Goal: Task Accomplishment & Management: Manage account settings

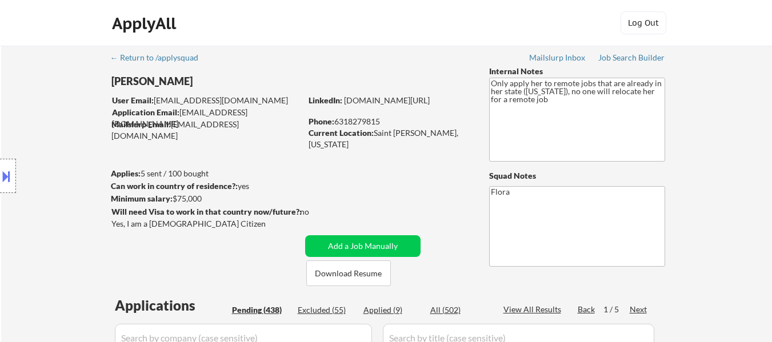
select select ""pending""
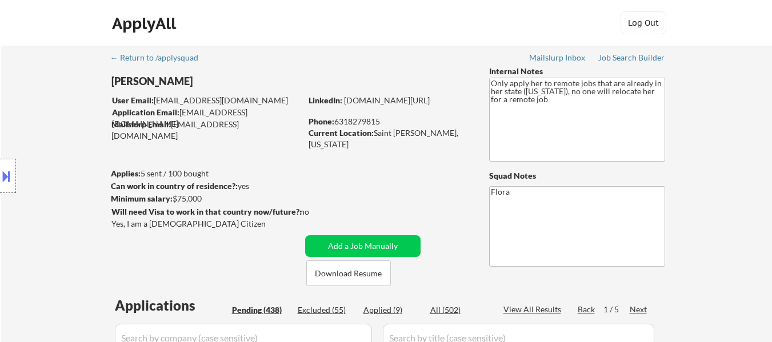
select select ""pending""
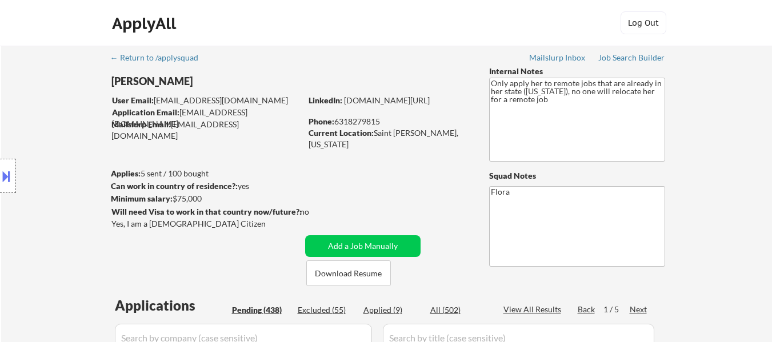
select select ""pending""
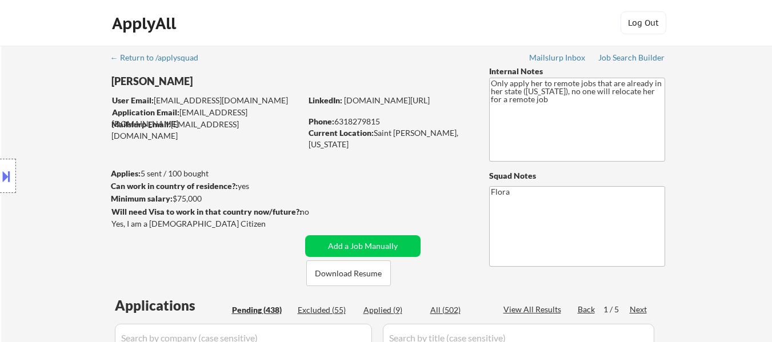
select select ""pending""
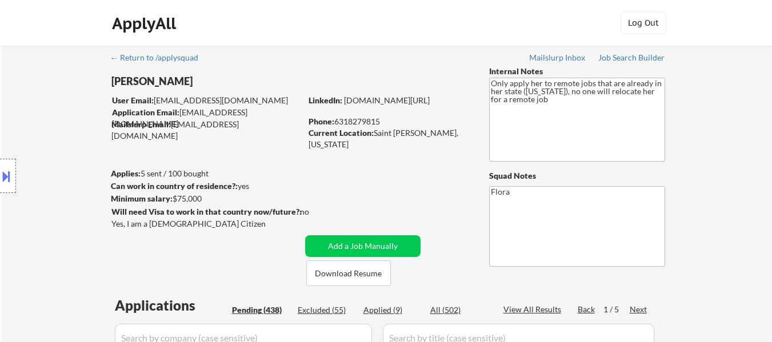
select select ""pending""
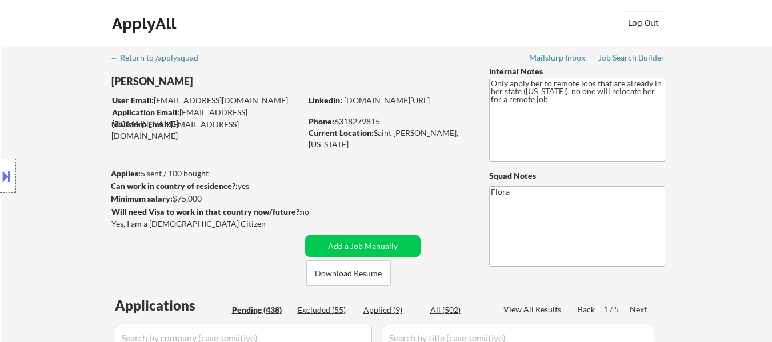
select select ""pending""
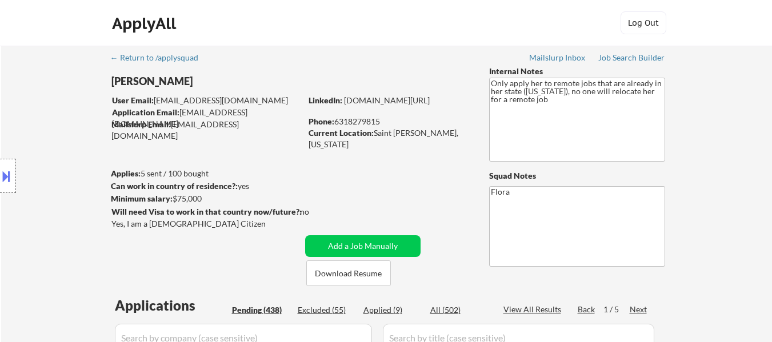
select select ""pending""
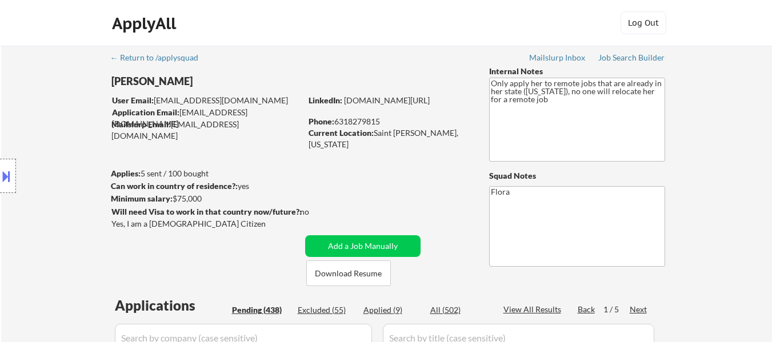
select select ""pending""
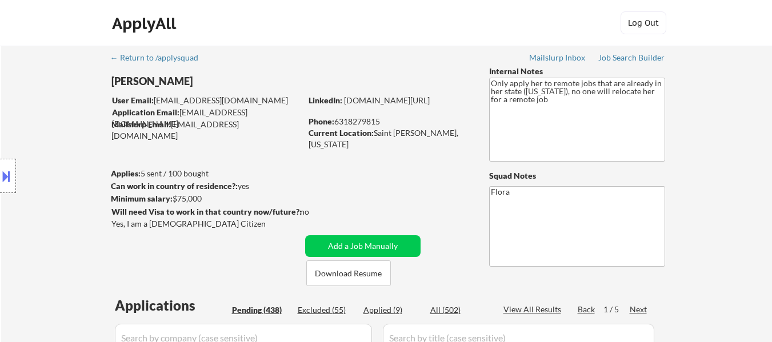
select select ""pending""
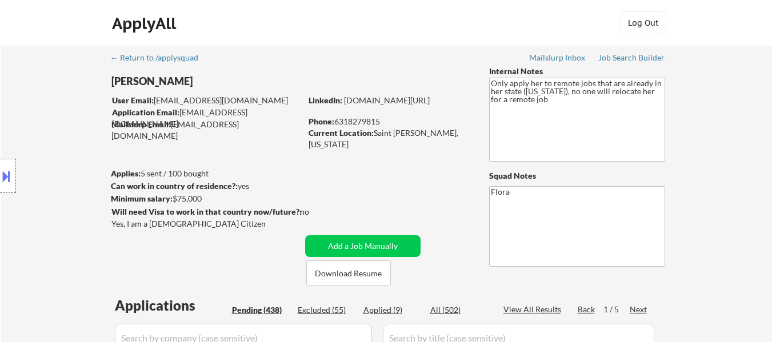
select select ""pending""
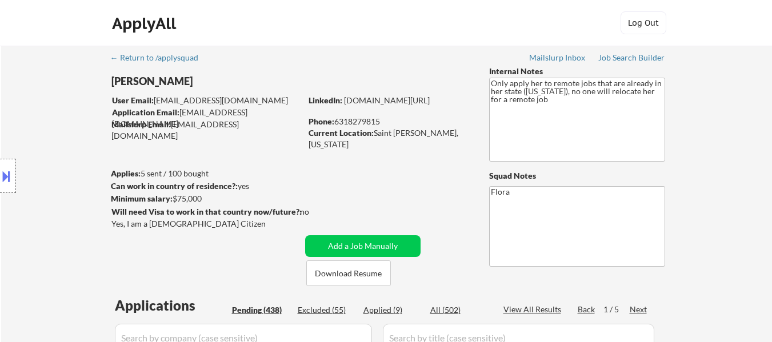
select select ""pending""
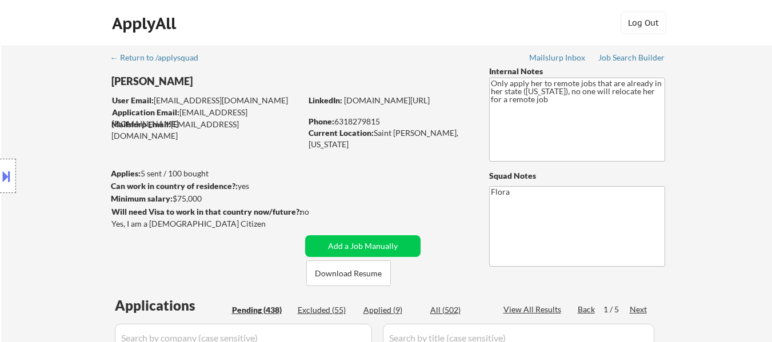
select select ""pending""
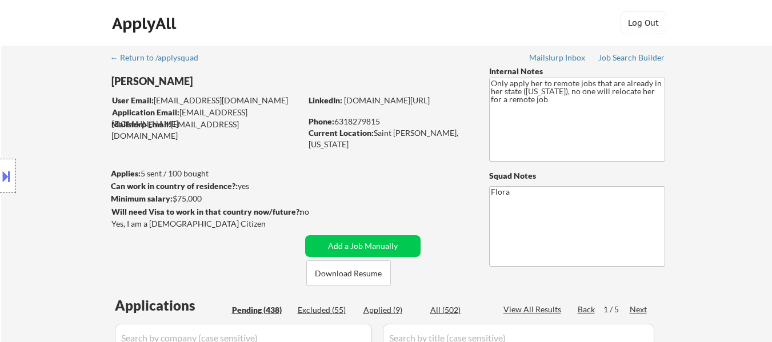
select select ""pending""
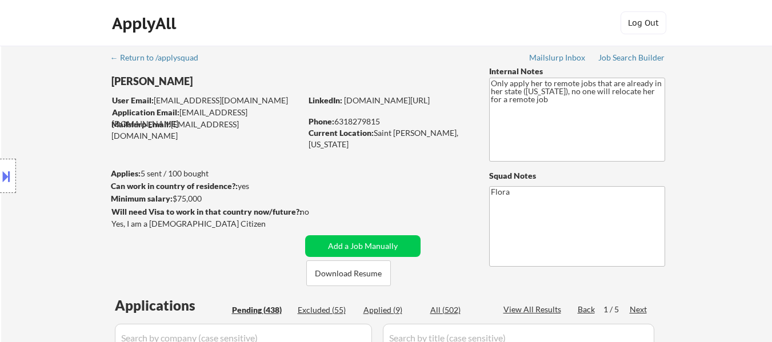
select select ""pending""
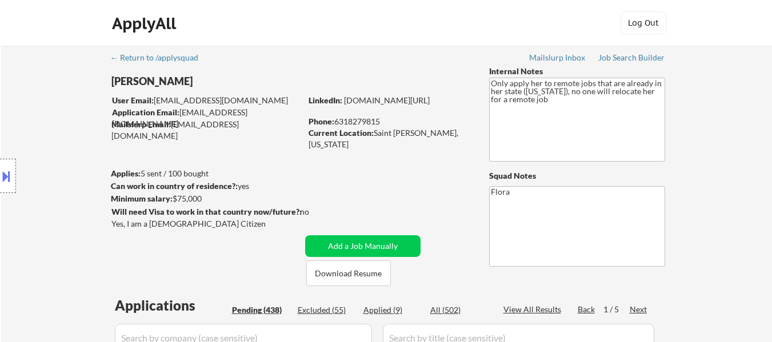
select select ""pending""
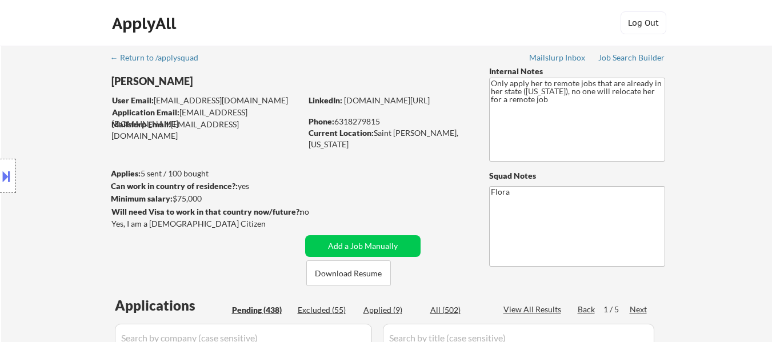
select select ""pending""
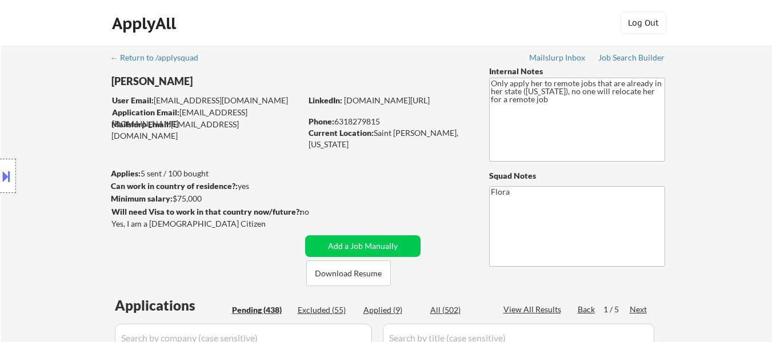
select select ""pending""
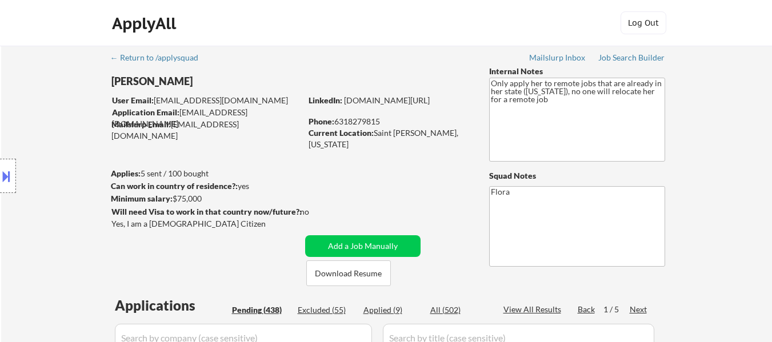
select select ""pending""
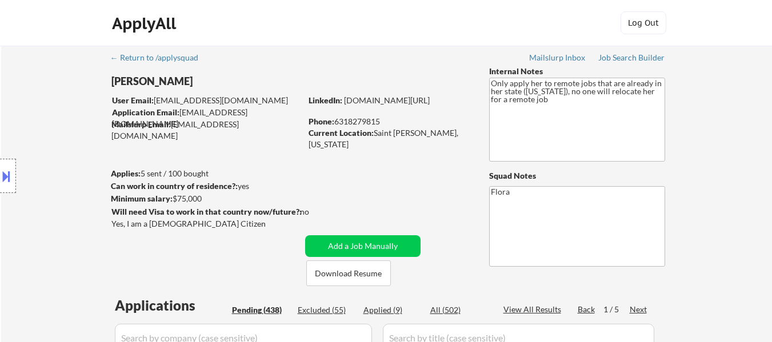
select select ""pending""
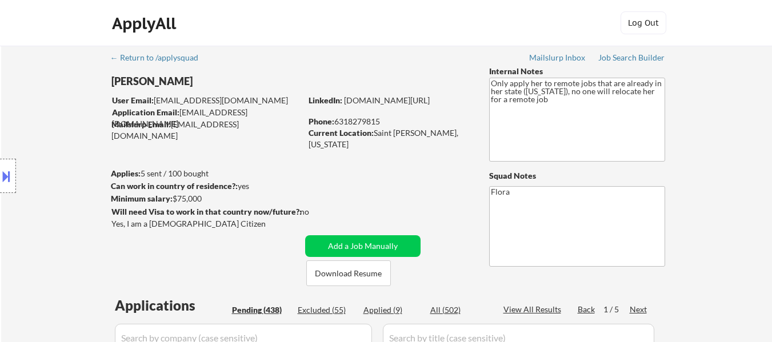
select select ""pending""
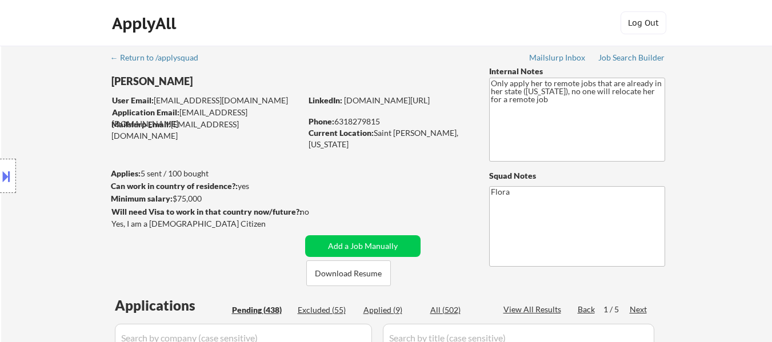
scroll to position [3028, 0]
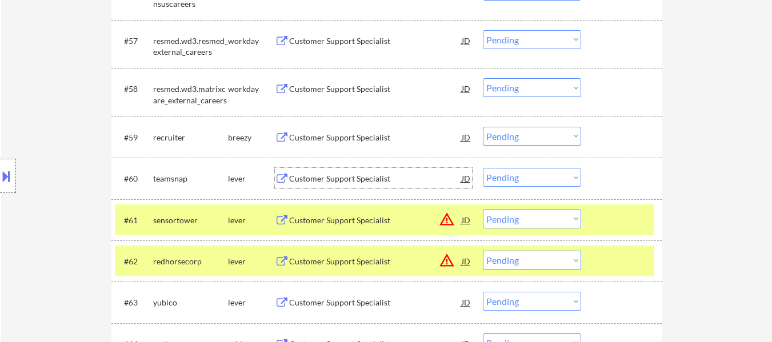
click at [343, 176] on div "Customer Support Specialist" at bounding box center [375, 178] width 173 height 11
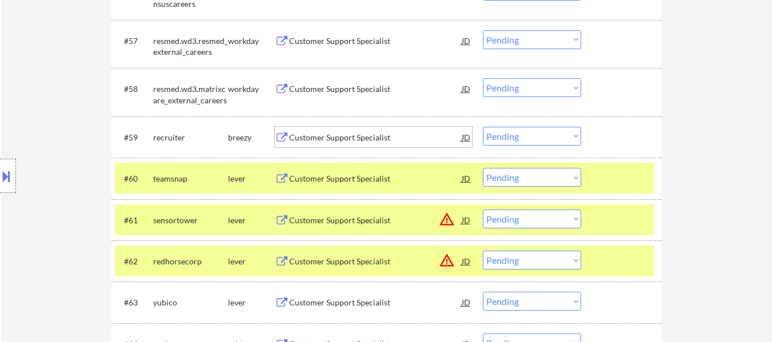
click at [384, 133] on div "Customer Support Specialist" at bounding box center [375, 137] width 173 height 11
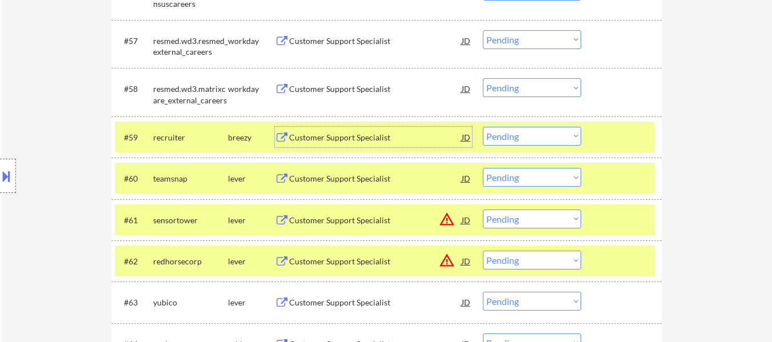
click at [345, 179] on div "Customer Support Specialist" at bounding box center [375, 178] width 173 height 11
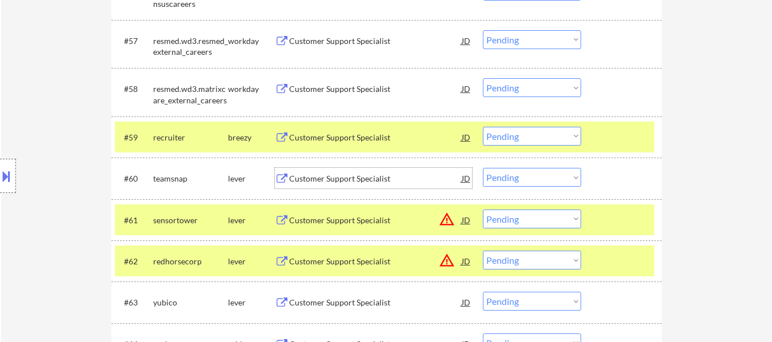
click at [538, 181] on select "Choose an option... Pending Applied Excluded (Questions) Excluded (Expired) Exc…" at bounding box center [532, 177] width 98 height 19
click at [483, 168] on select "Choose an option... Pending Applied Excluded (Questions) Excluded (Expired) Exc…" at bounding box center [532, 177] width 98 height 19
select select ""pending""
click at [506, 135] on select "Choose an option... Pending Applied Excluded (Questions) Excluded (Expired) Exc…" at bounding box center [532, 136] width 98 height 19
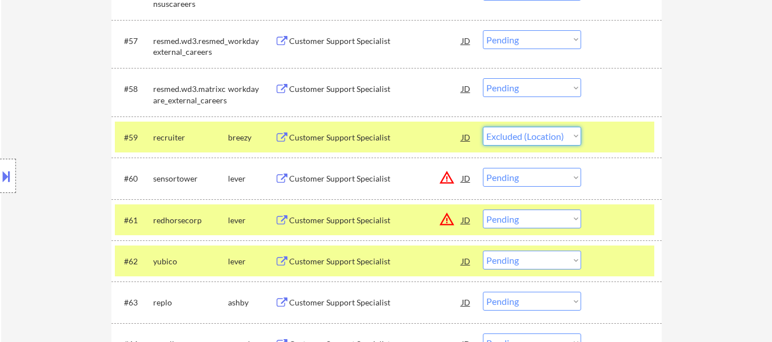
click at [483, 127] on select "Choose an option... Pending Applied Excluded (Questions) Excluded (Expired) Exc…" at bounding box center [532, 136] width 98 height 19
click at [369, 182] on div "Customer Support Specialist" at bounding box center [375, 178] width 173 height 11
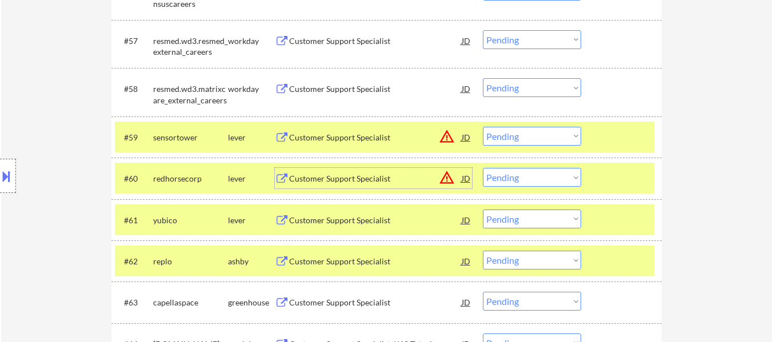
click at [550, 135] on select "Choose an option... Pending Applied Excluded (Questions) Excluded (Expired) Exc…" at bounding box center [532, 136] width 98 height 19
click at [483, 127] on select "Choose an option... Pending Applied Excluded (Questions) Excluded (Expired) Exc…" at bounding box center [532, 136] width 98 height 19
click at [325, 182] on div "Customer Support Specialist" at bounding box center [375, 178] width 173 height 11
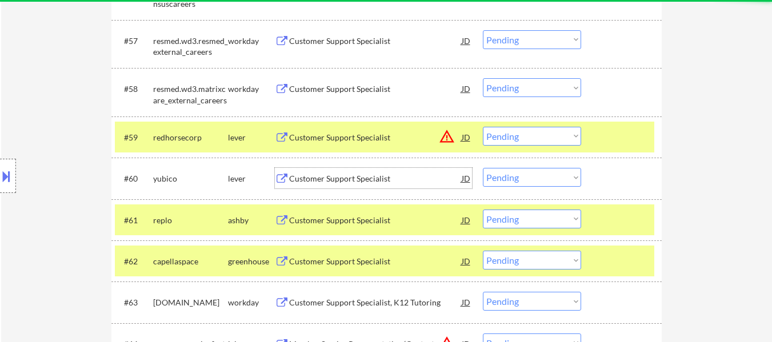
click at [341, 177] on div "Customer Support Specialist" at bounding box center [375, 178] width 173 height 11
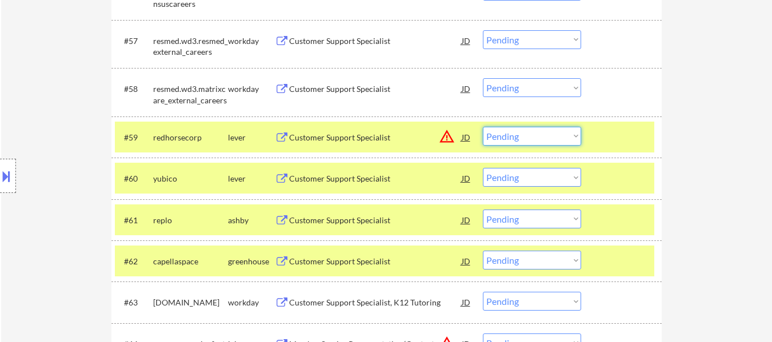
click at [541, 139] on select "Choose an option... Pending Applied Excluded (Questions) Excluded (Expired) Exc…" at bounding box center [532, 136] width 98 height 19
click at [483, 127] on select "Choose an option... Pending Applied Excluded (Questions) Excluded (Expired) Exc…" at bounding box center [532, 136] width 98 height 19
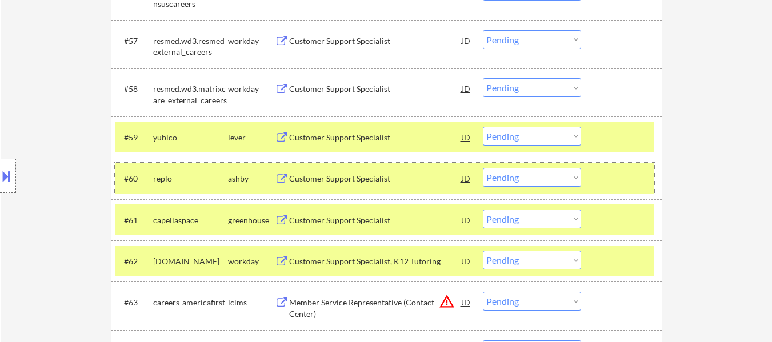
click at [614, 171] on div at bounding box center [623, 178] width 50 height 21
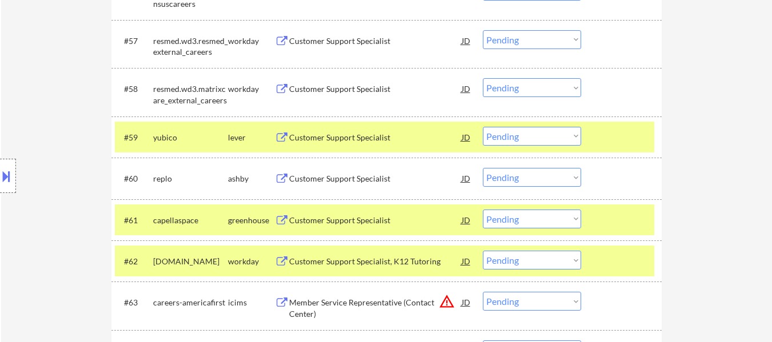
click at [615, 217] on div at bounding box center [623, 220] width 50 height 21
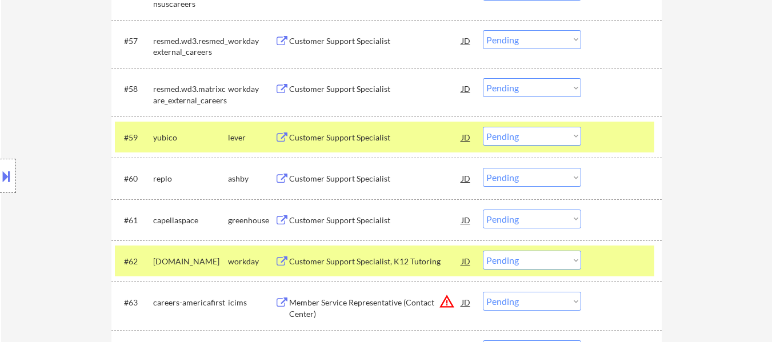
click at [621, 258] on div at bounding box center [623, 261] width 50 height 21
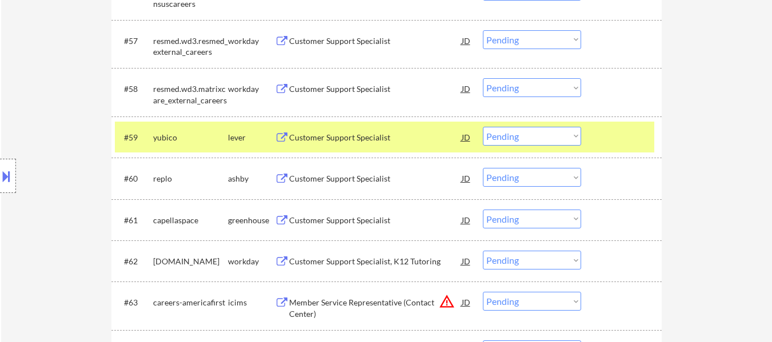
click at [370, 181] on div "Customer Support Specialist" at bounding box center [375, 178] width 173 height 11
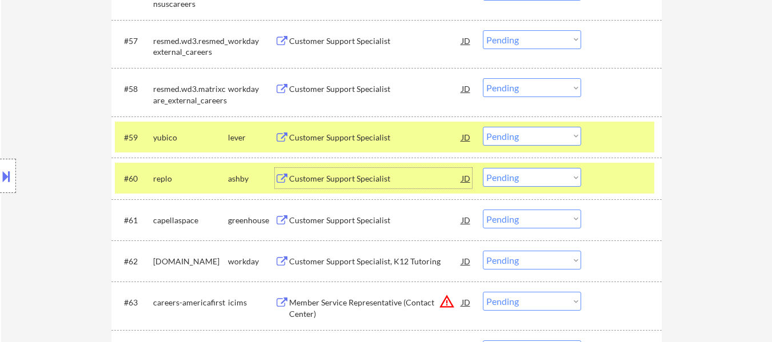
drag, startPoint x: 542, startPoint y: 143, endPoint x: 542, endPoint y: 135, distance: 7.4
click at [542, 139] on select "Choose an option... Pending Applied Excluded (Questions) Excluded (Expired) Exc…" at bounding box center [532, 136] width 98 height 19
click at [483, 127] on select "Choose an option... Pending Applied Excluded (Questions) Excluded (Expired) Exc…" at bounding box center [532, 136] width 98 height 19
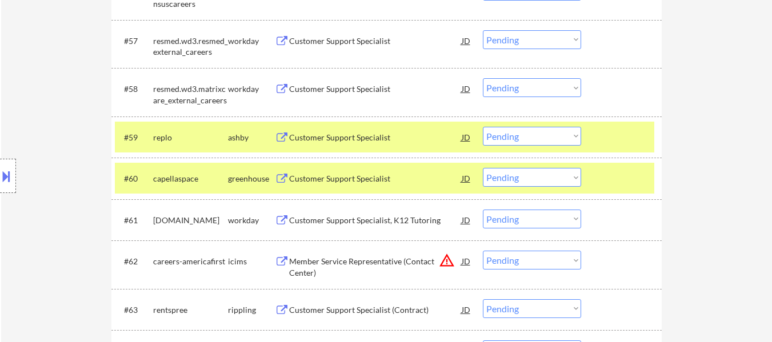
click at [573, 136] on select "Choose an option... Pending Applied Excluded (Questions) Excluded (Expired) Exc…" at bounding box center [532, 136] width 98 height 19
click at [483, 127] on select "Choose an option... Pending Applied Excluded (Questions) Excluded (Expired) Exc…" at bounding box center [532, 136] width 98 height 19
select select ""pending""
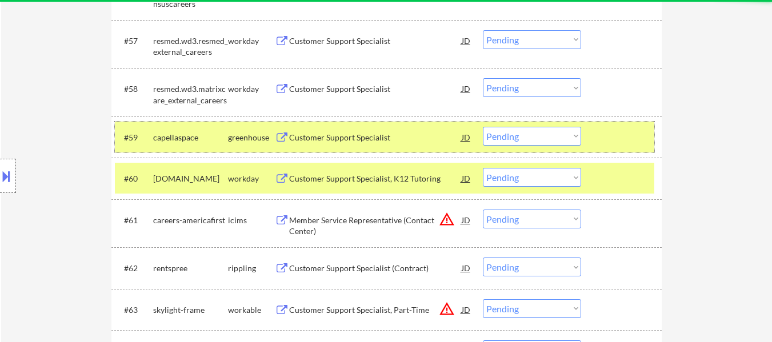
click at [623, 138] on div at bounding box center [623, 137] width 50 height 21
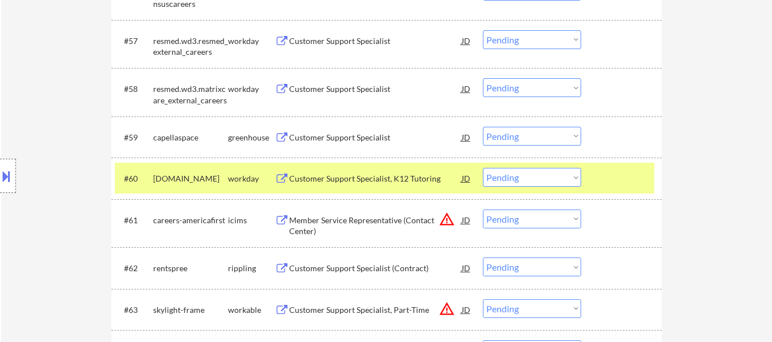
click at [611, 170] on div at bounding box center [623, 178] width 50 height 21
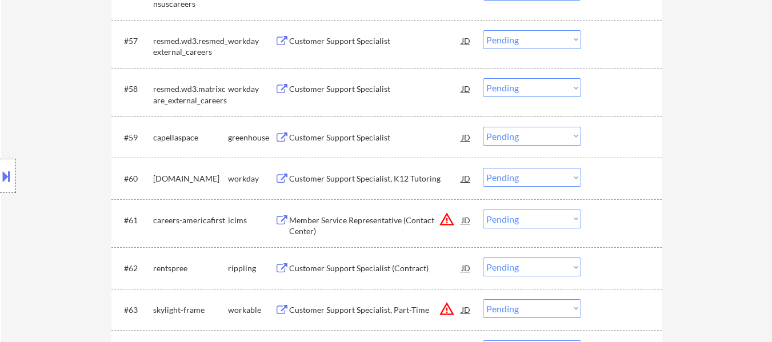
click at [392, 139] on div "Customer Support Specialist" at bounding box center [375, 137] width 173 height 11
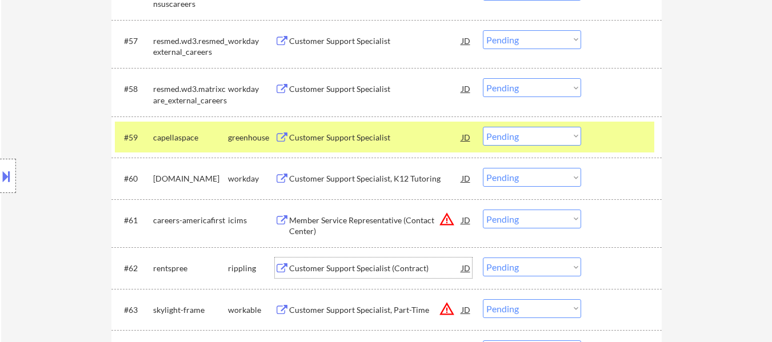
click at [361, 265] on div "Customer Support Specialist (Contract)" at bounding box center [375, 268] width 173 height 11
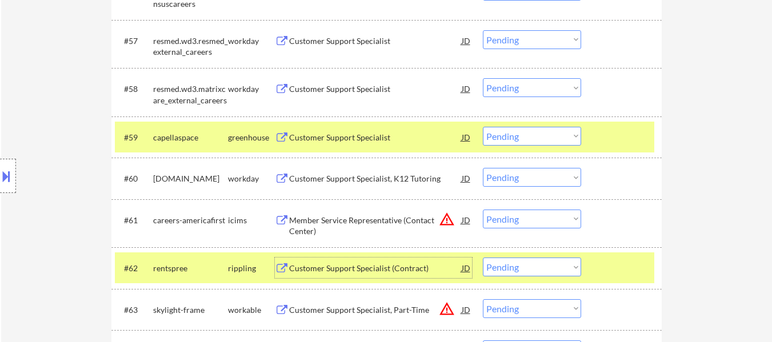
click at [535, 270] on select "Choose an option... Pending Applied Excluded (Questions) Excluded (Expired) Exc…" at bounding box center [532, 267] width 98 height 19
click at [483, 258] on select "Choose an option... Pending Applied Excluded (Questions) Excluded (Expired) Exc…" at bounding box center [532, 267] width 98 height 19
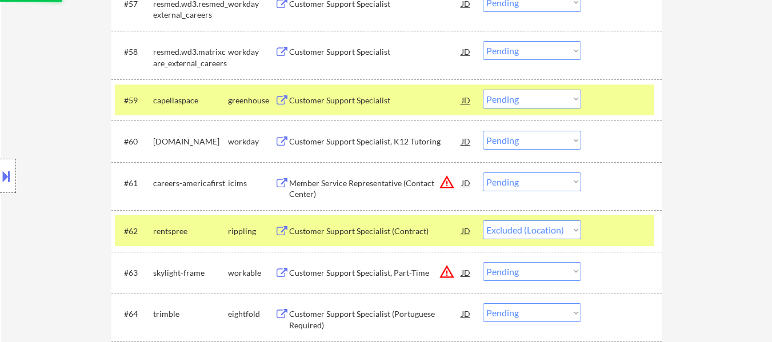
scroll to position [3086, 0]
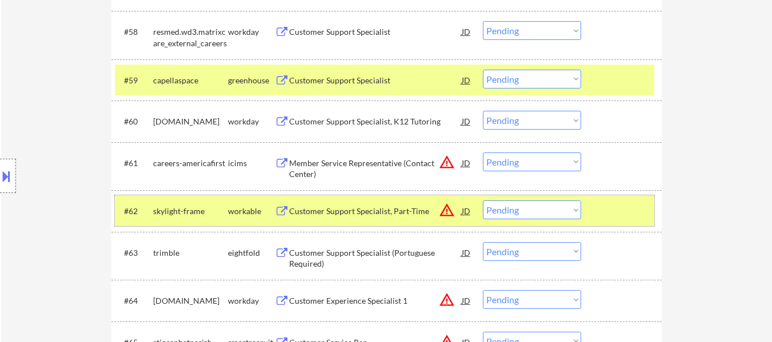
click at [639, 215] on div at bounding box center [623, 211] width 50 height 21
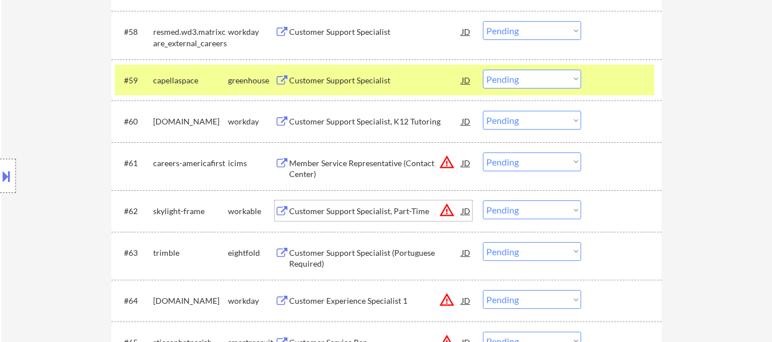
click at [365, 204] on div "Customer Support Specialist, Part-Time" at bounding box center [375, 211] width 173 height 21
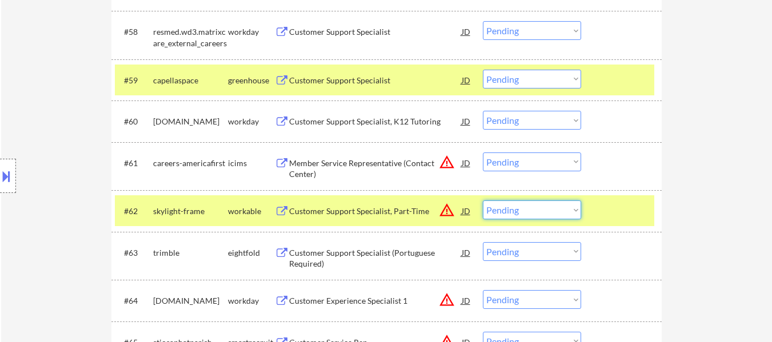
click at [501, 209] on select "Choose an option... Pending Applied Excluded (Questions) Excluded (Expired) Exc…" at bounding box center [532, 210] width 98 height 19
click at [483, 201] on select "Choose an option... Pending Applied Excluded (Questions) Excluded (Expired) Exc…" at bounding box center [532, 210] width 98 height 19
select select ""pending""
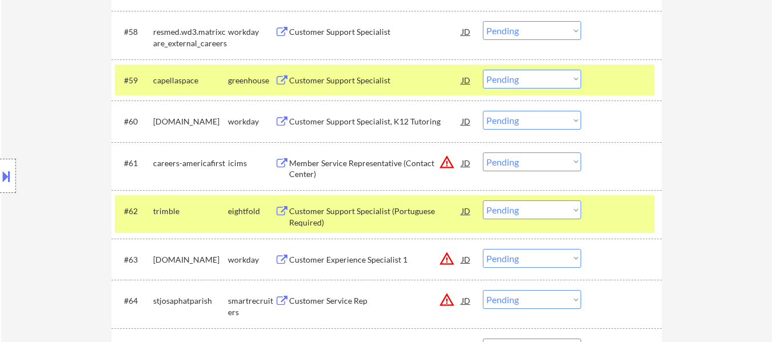
click at [585, 209] on div "#62 trimble eightfold Customer Support Specialist (Portuguese Required) JD warn…" at bounding box center [384, 214] width 539 height 38
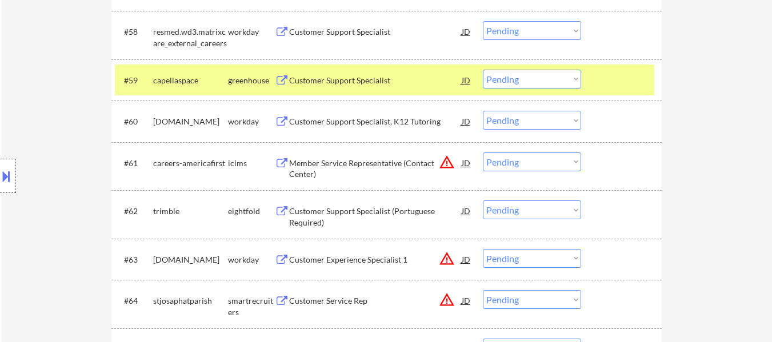
click at [356, 297] on div "Customer Service Rep" at bounding box center [375, 300] width 173 height 11
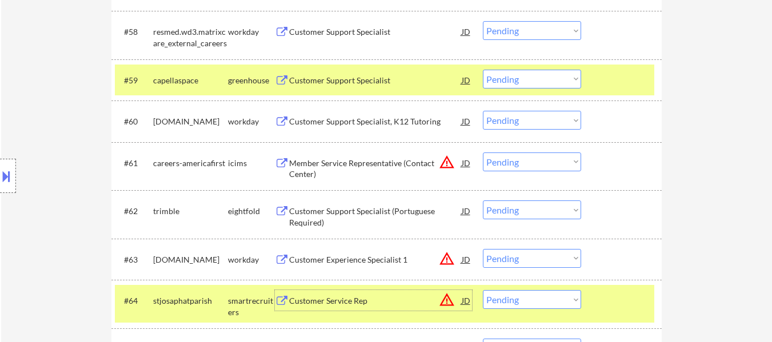
click at [567, 77] on select "Choose an option... Pending Applied Excluded (Questions) Excluded (Expired) Exc…" at bounding box center [532, 79] width 98 height 19
click at [483, 70] on select "Choose an option... Pending Applied Excluded (Questions) Excluded (Expired) Exc…" at bounding box center [532, 79] width 98 height 19
select select ""pending""
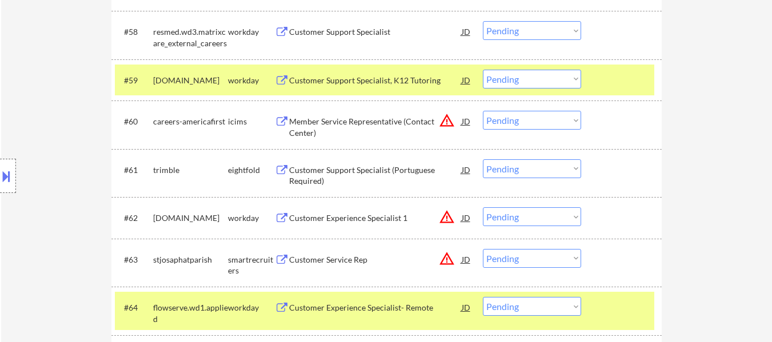
click at [532, 258] on select "Choose an option... Pending Applied Excluded (Questions) Excluded (Expired) Exc…" at bounding box center [532, 258] width 98 height 19
click at [483, 249] on select "Choose an option... Pending Applied Excluded (Questions) Excluded (Expired) Exc…" at bounding box center [532, 258] width 98 height 19
select select ""pending""
click at [624, 87] on div at bounding box center [623, 80] width 50 height 21
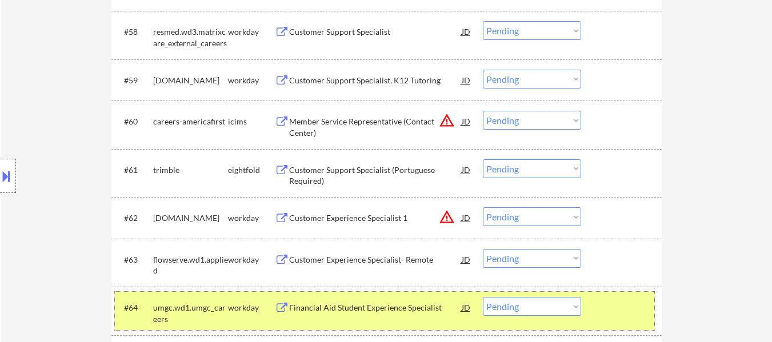
drag, startPoint x: 623, startPoint y: 307, endPoint x: 625, endPoint y: 299, distance: 8.9
click at [623, 307] on div at bounding box center [623, 307] width 50 height 21
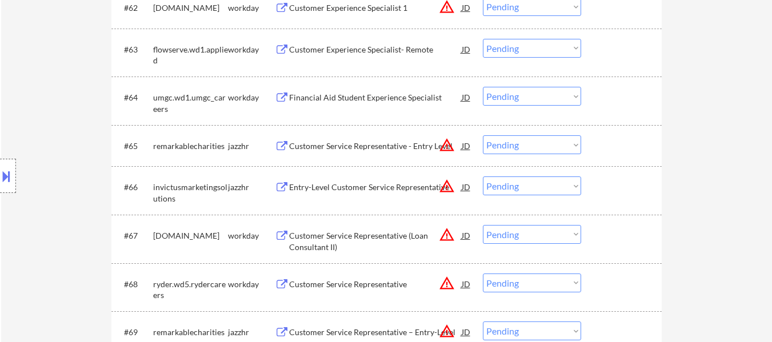
scroll to position [3314, 0]
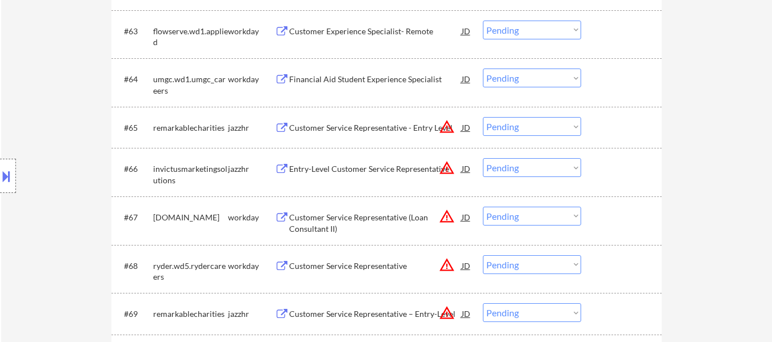
click at [419, 125] on div "Customer Service Representative - Entry Level" at bounding box center [375, 127] width 173 height 11
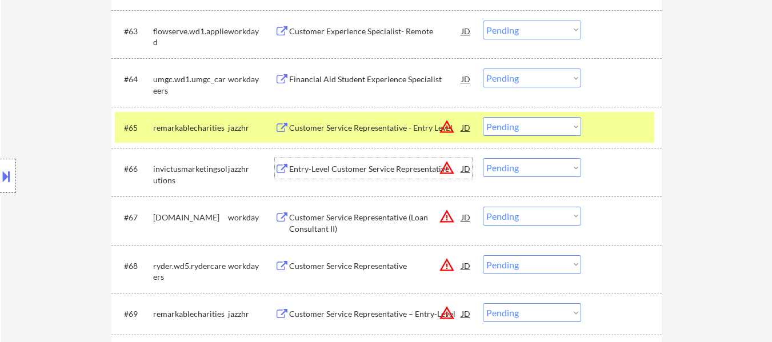
click at [337, 169] on div "Entry-Level Customer Service Representative" at bounding box center [375, 168] width 173 height 11
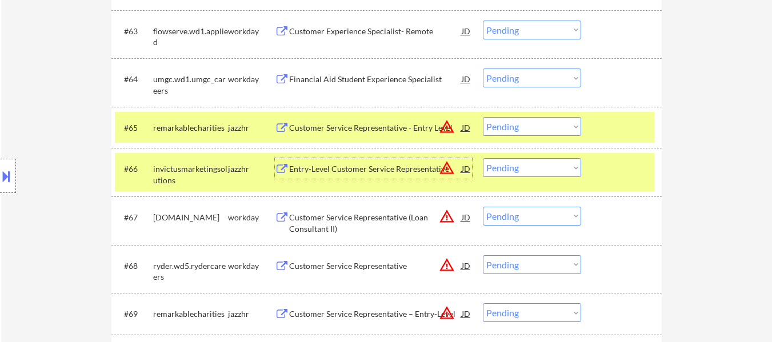
click at [499, 314] on select "Choose an option... Pending Applied Excluded (Questions) Excluded (Expired) Exc…" at bounding box center [532, 312] width 98 height 19
click at [483, 303] on select "Choose an option... Pending Applied Excluded (Questions) Excluded (Expired) Exc…" at bounding box center [532, 312] width 98 height 19
select select ""pending""
click at [563, 131] on select "Choose an option... Pending Applied Excluded (Questions) Excluded (Expired) Exc…" at bounding box center [532, 126] width 98 height 19
click at [483, 117] on select "Choose an option... Pending Applied Excluded (Questions) Excluded (Expired) Exc…" at bounding box center [532, 126] width 98 height 19
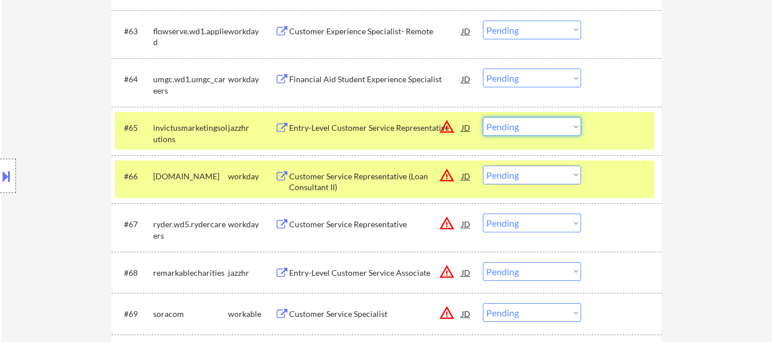
drag, startPoint x: 543, startPoint y: 125, endPoint x: 543, endPoint y: 135, distance: 10.3
click at [543, 125] on select "Choose an option... Pending Applied Excluded (Questions) Excluded (Expired) Exc…" at bounding box center [532, 126] width 98 height 19
click at [483, 117] on select "Choose an option... Pending Applied Excluded (Questions) Excluded (Expired) Exc…" at bounding box center [532, 126] width 98 height 19
select select ""pending""
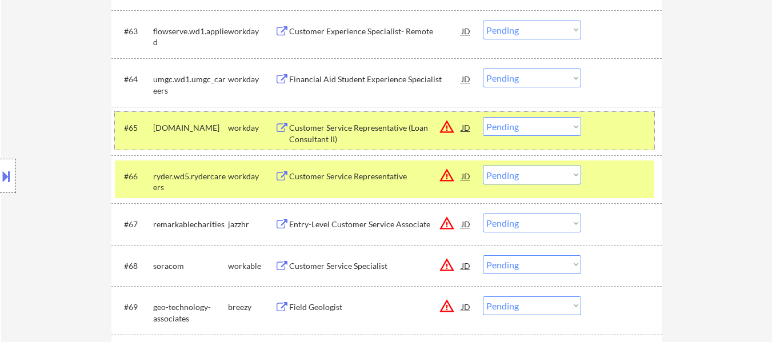
click at [591, 142] on div "#65 lendmarkfinancial.wd1.search workday Customer Service Representative (Loan …" at bounding box center [384, 131] width 539 height 38
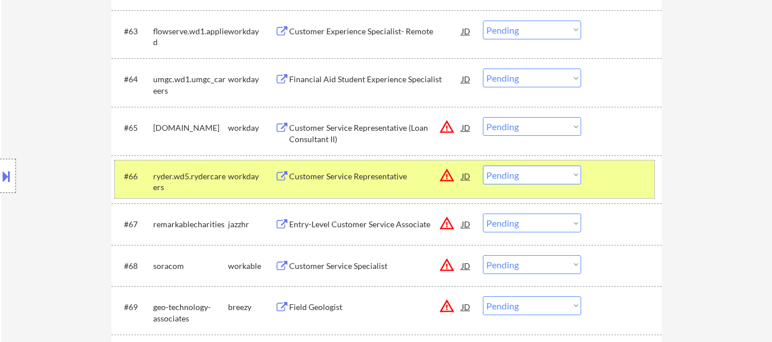
click at [591, 174] on div "#66 ryder.wd5.rydercareers workday Customer Service Representative JD warning_a…" at bounding box center [384, 180] width 539 height 38
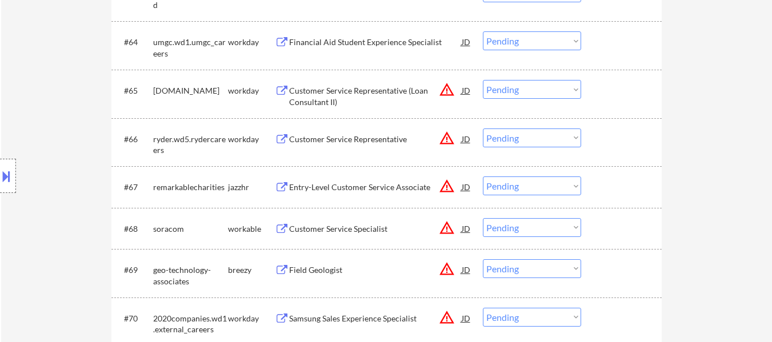
scroll to position [3371, 0]
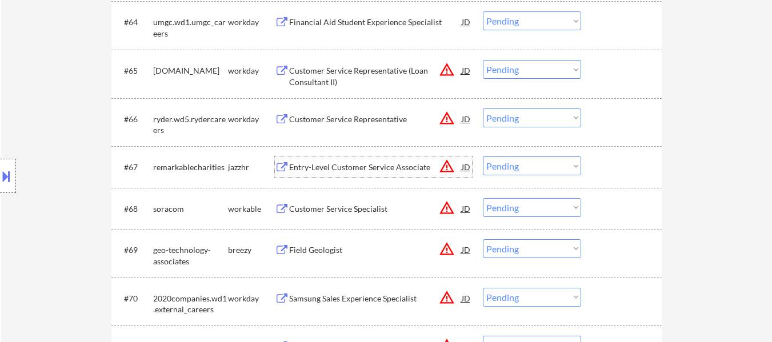
click at [369, 167] on div "Entry-Level Customer Service Associate" at bounding box center [375, 167] width 173 height 11
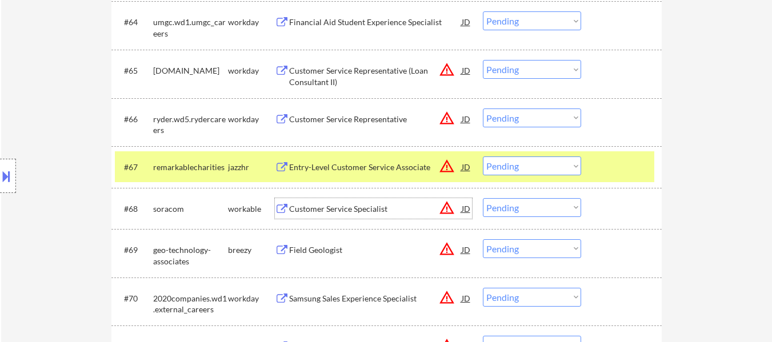
click at [349, 212] on div "Customer Service Specialist" at bounding box center [375, 208] width 173 height 11
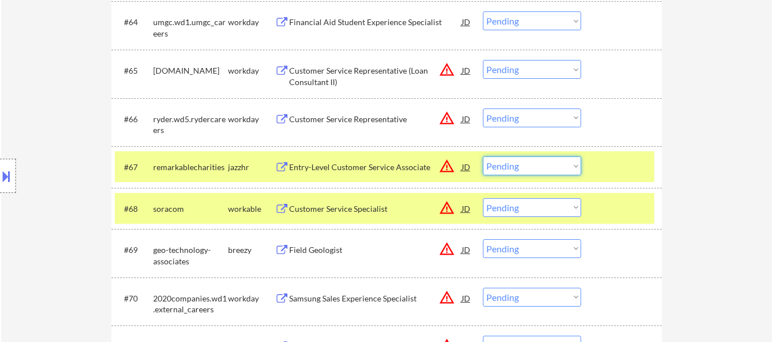
click at [517, 161] on select "Choose an option... Pending Applied Excluded (Questions) Excluded (Expired) Exc…" at bounding box center [532, 166] width 98 height 19
click at [483, 157] on select "Choose an option... Pending Applied Excluded (Questions) Excluded (Expired) Exc…" at bounding box center [532, 166] width 98 height 19
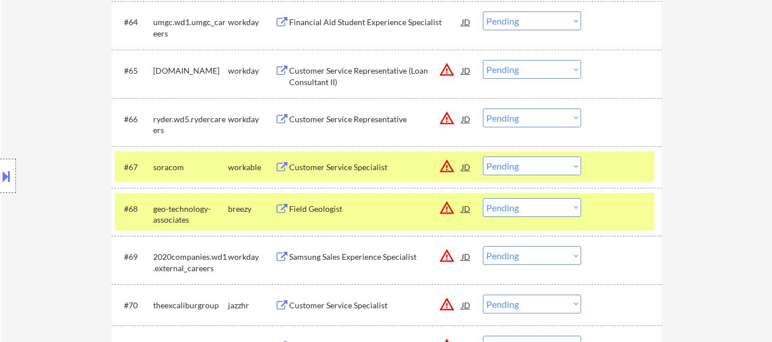
click at [554, 167] on select "Choose an option... Pending Applied Excluded (Questions) Excluded (Expired) Exc…" at bounding box center [532, 166] width 98 height 19
click at [483, 157] on select "Choose an option... Pending Applied Excluded (Questions) Excluded (Expired) Exc…" at bounding box center [532, 166] width 98 height 19
select select ""pending""
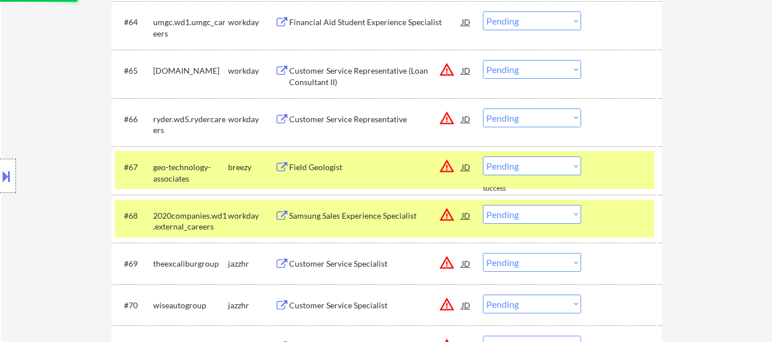
click at [607, 177] on div at bounding box center [623, 167] width 50 height 21
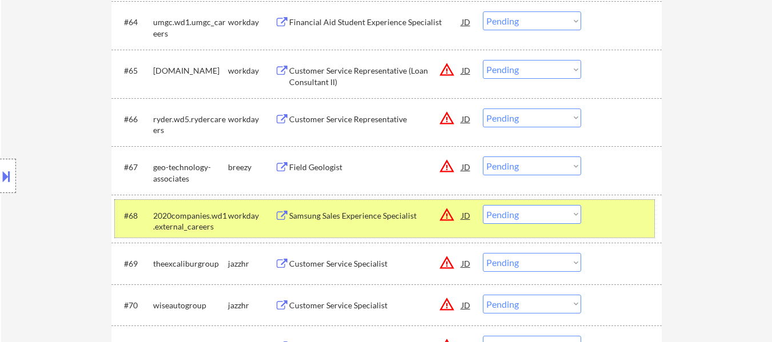
click at [607, 223] on div at bounding box center [623, 215] width 50 height 21
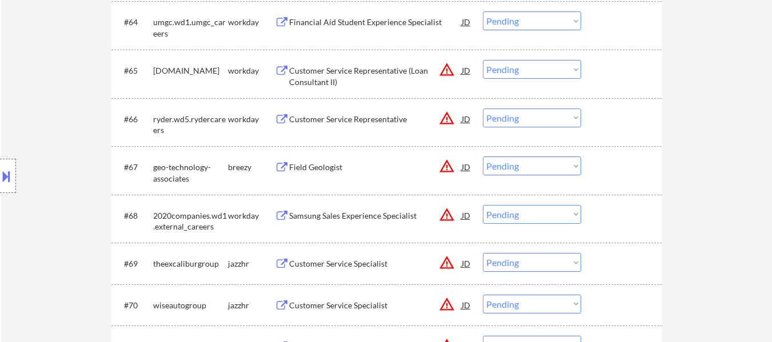
click at [335, 167] on div "Field Geologist" at bounding box center [375, 167] width 173 height 11
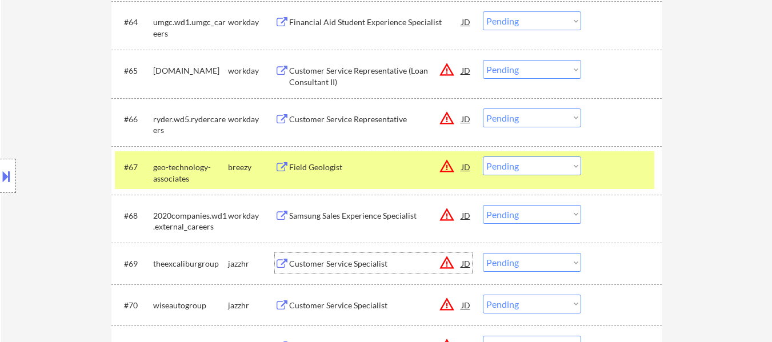
click at [374, 267] on div "Customer Service Specialist" at bounding box center [375, 263] width 173 height 11
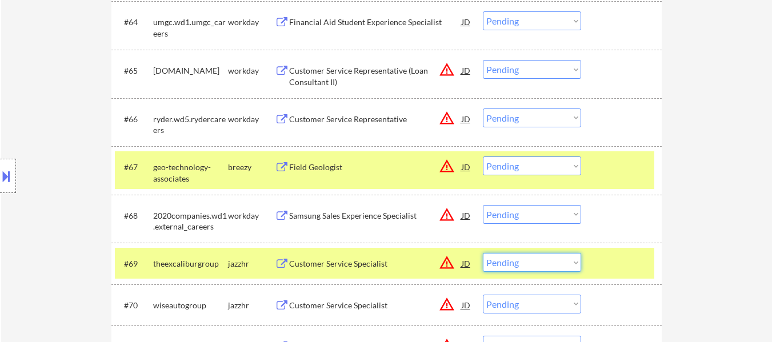
click at [521, 262] on select "Choose an option... Pending Applied Excluded (Questions) Excluded (Expired) Exc…" at bounding box center [532, 262] width 98 height 19
click at [483, 253] on select "Choose an option... Pending Applied Excluded (Questions) Excluded (Expired) Exc…" at bounding box center [532, 262] width 98 height 19
select select ""pending""
click at [338, 169] on div "Field Geologist" at bounding box center [375, 167] width 173 height 11
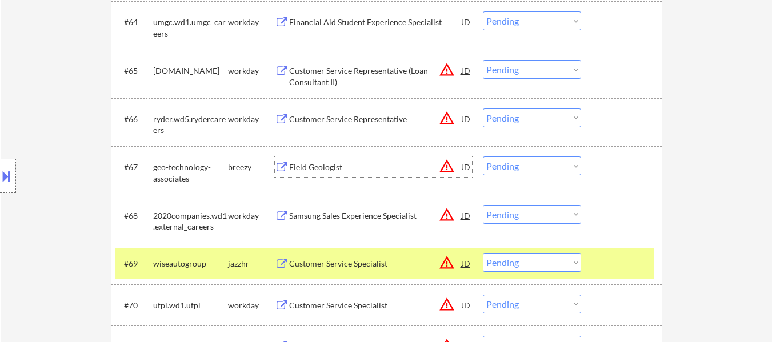
click at [521, 164] on select "Choose an option... Pending Applied Excluded (Questions) Excluded (Expired) Exc…" at bounding box center [532, 166] width 98 height 19
click at [483, 157] on select "Choose an option... Pending Applied Excluded (Questions) Excluded (Expired) Exc…" at bounding box center [532, 166] width 98 height 19
select select ""pending""
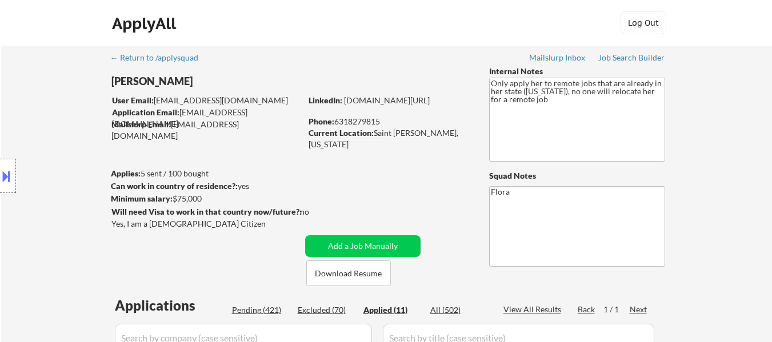
select select ""applied""
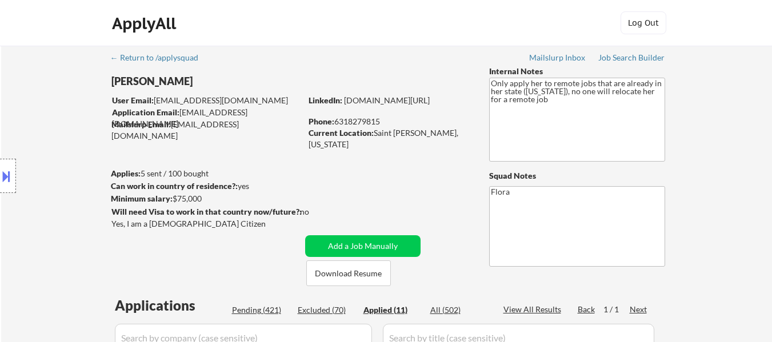
select select ""applied""
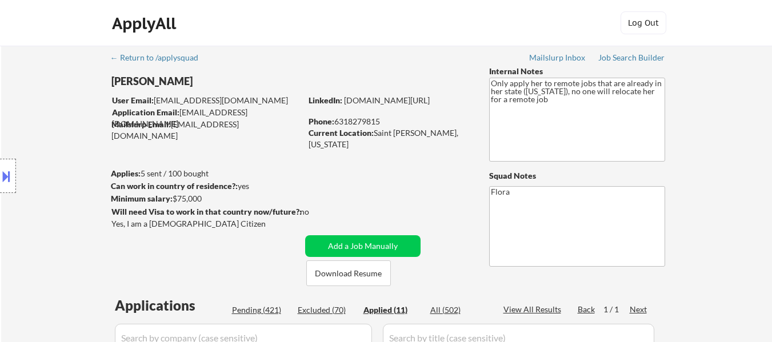
select select ""applied""
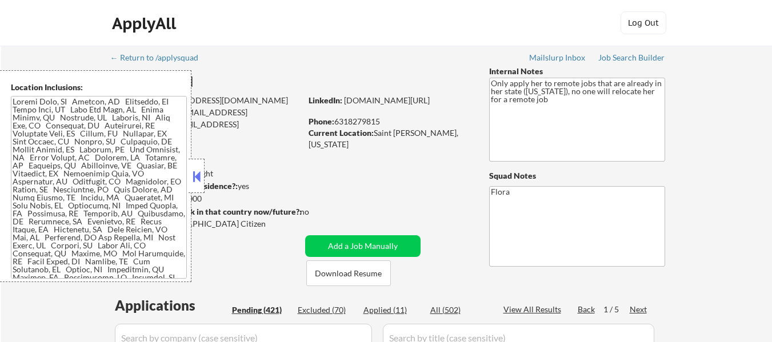
select select ""pending""
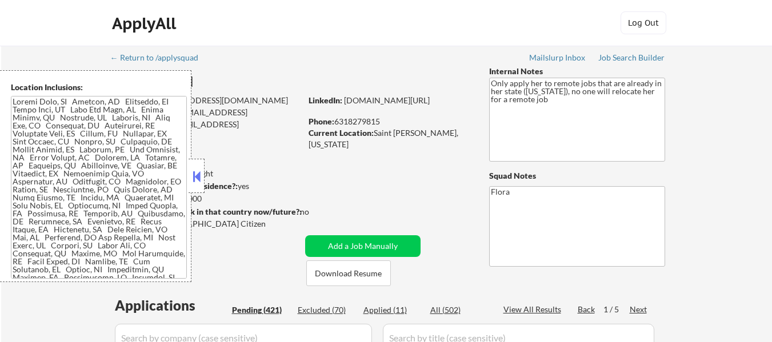
select select ""pending""
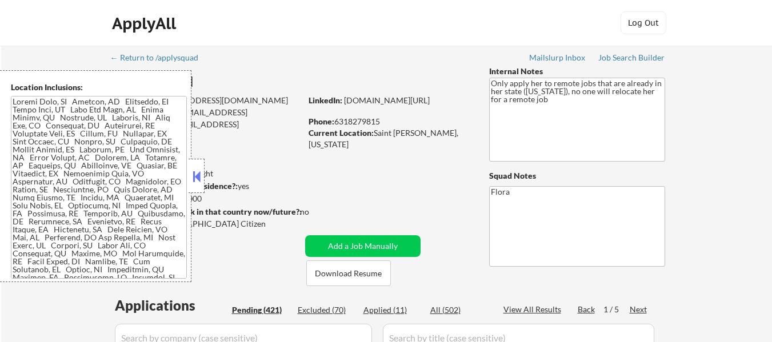
select select ""pending""
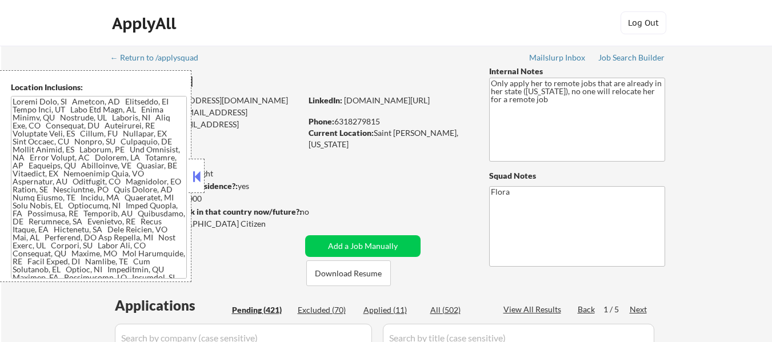
select select ""pending""
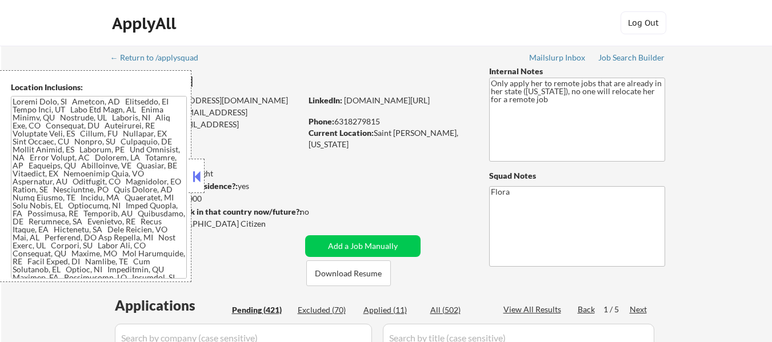
select select ""pending""
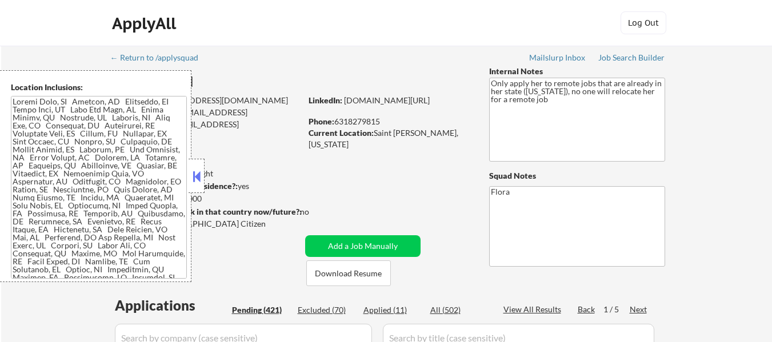
select select ""pending""
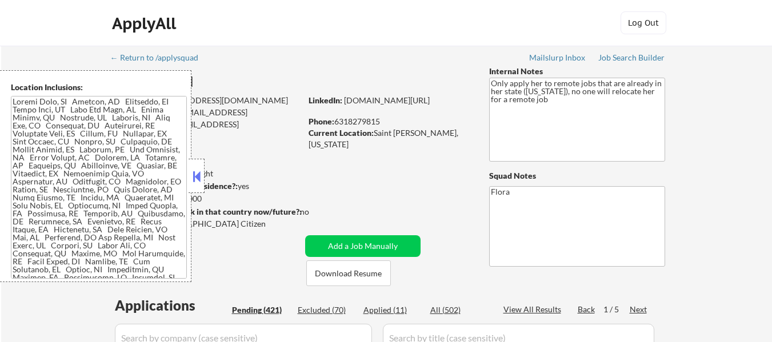
select select ""pending""
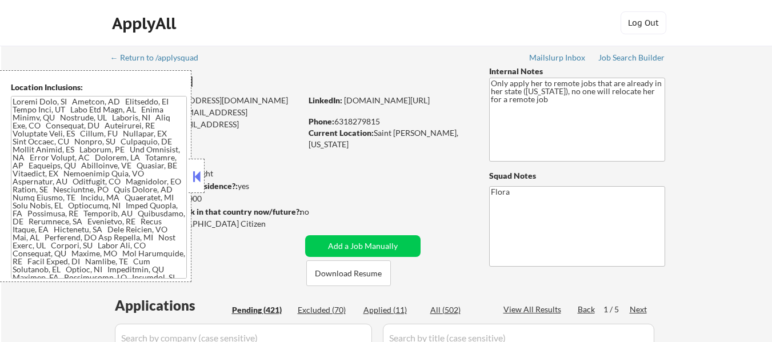
select select ""pending""
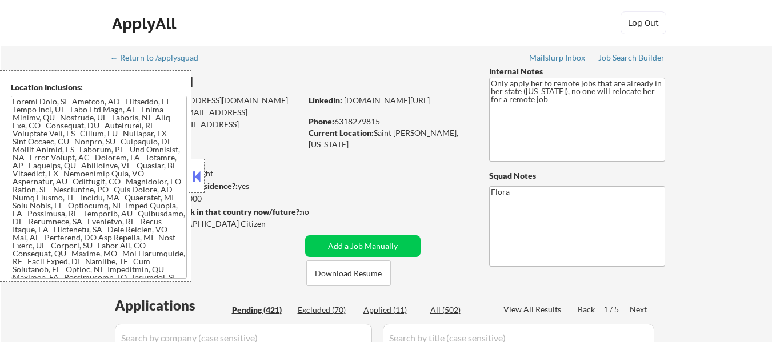
select select ""pending""
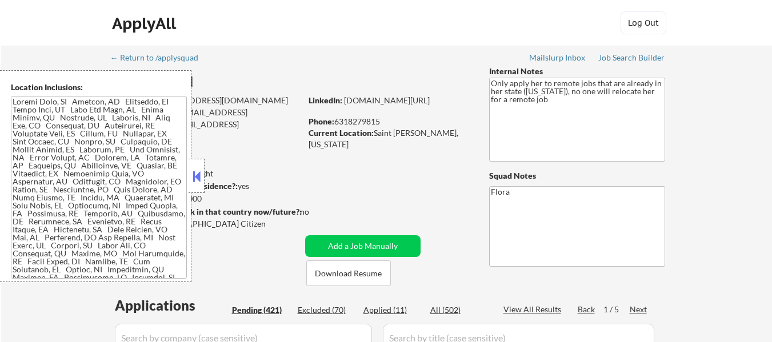
select select ""pending""
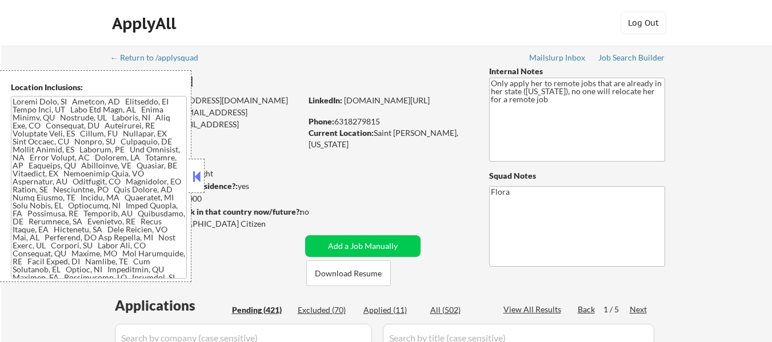
select select ""pending""
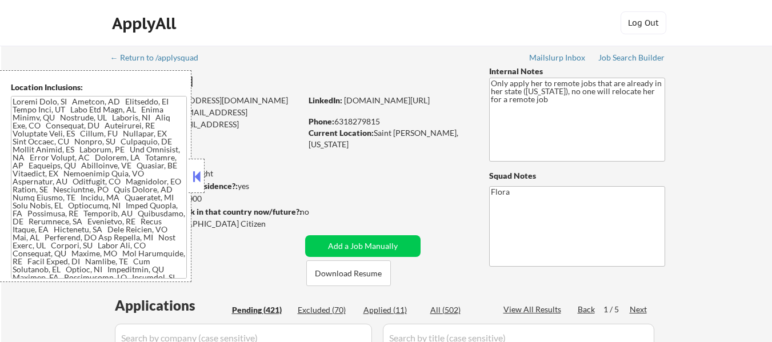
select select ""pending""
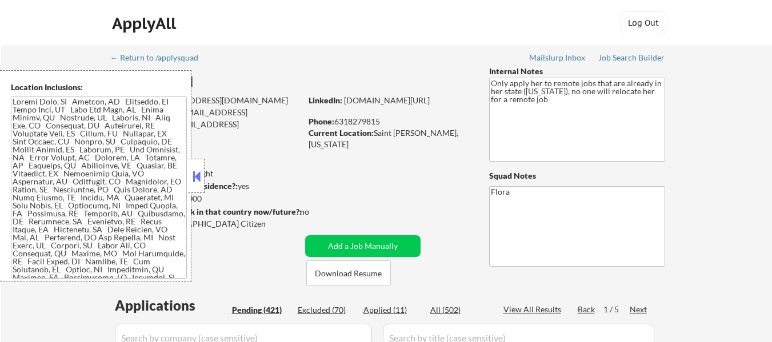
select select ""pending""
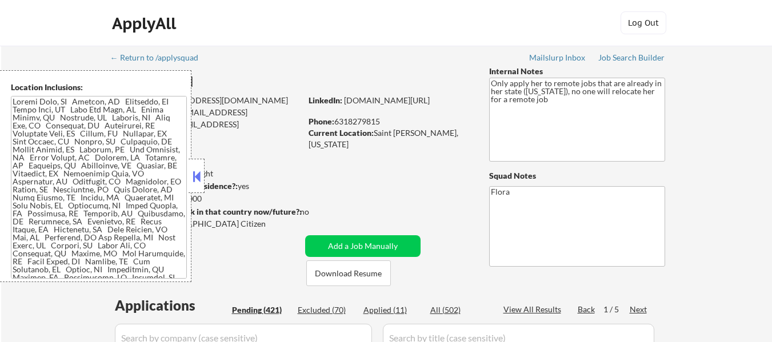
select select ""pending""
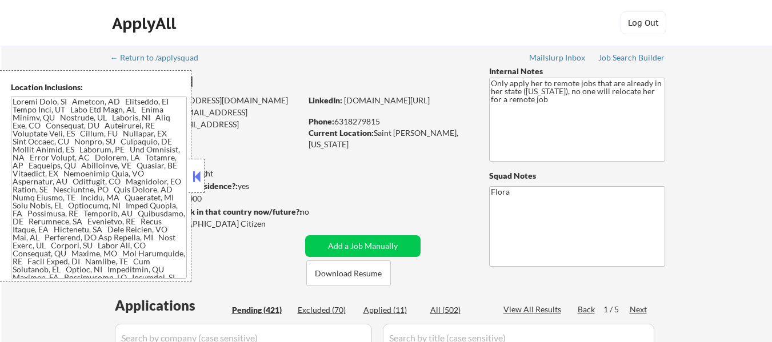
select select ""pending""
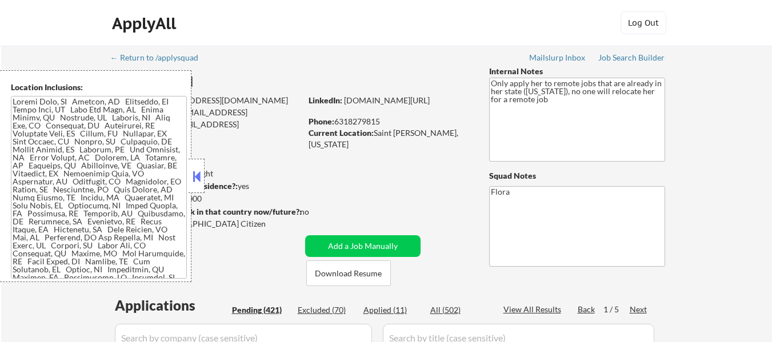
select select ""pending""
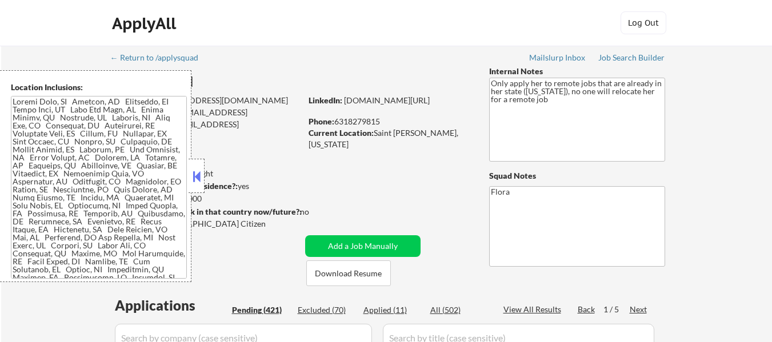
select select ""pending""
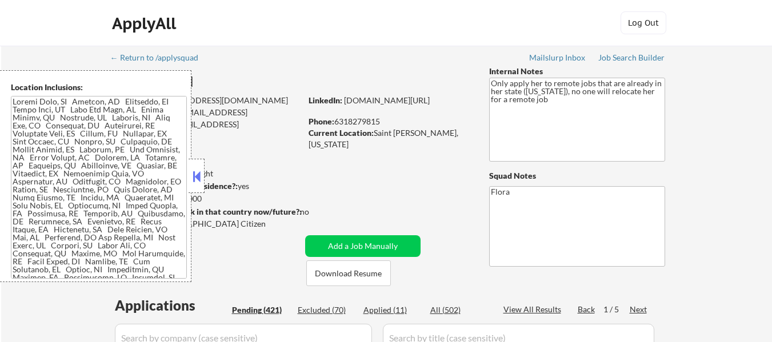
select select ""pending""
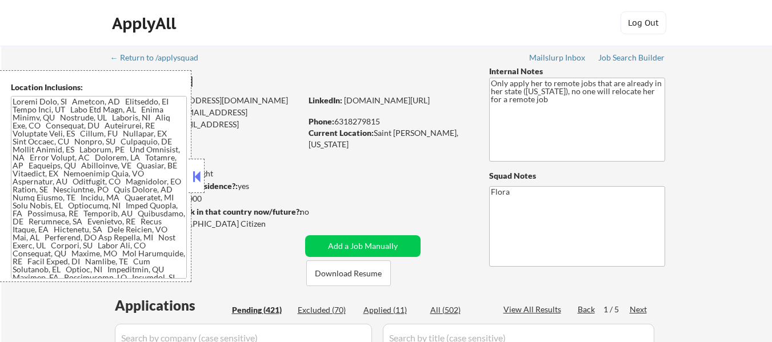
select select ""pending""
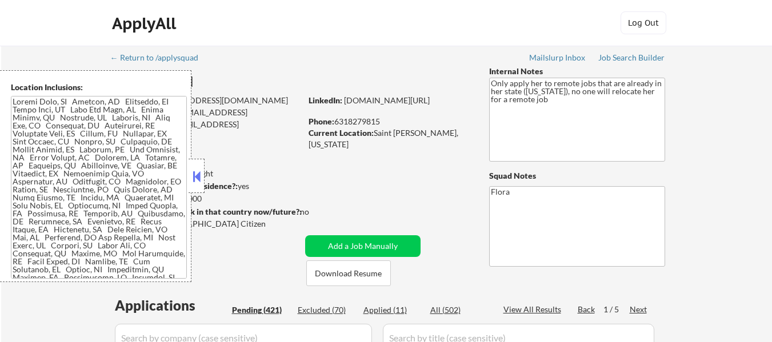
select select ""pending""
